Goal: Use online tool/utility: Use online tool/utility

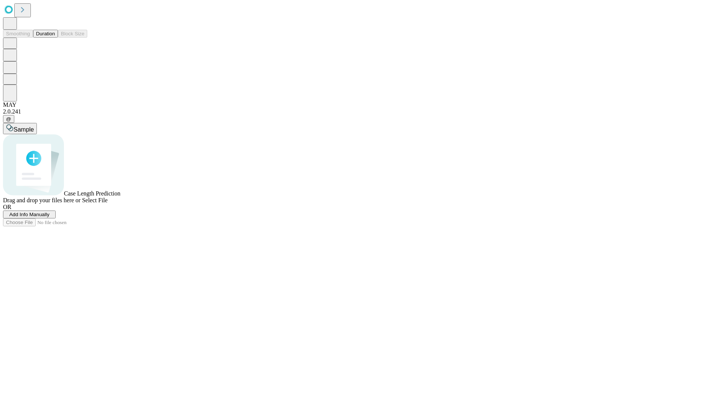
click at [55, 38] on button "Duration" at bounding box center [45, 34] width 25 height 8
click at [34, 126] on span "Sample" at bounding box center [24, 129] width 20 height 6
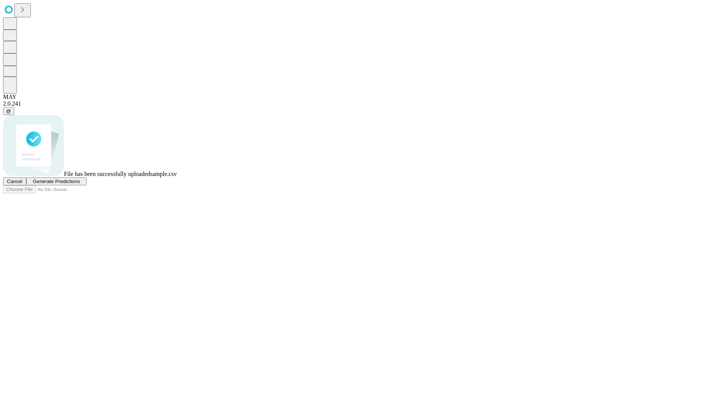
click at [80, 184] on span "Generate Predictions" at bounding box center [56, 182] width 47 height 6
